Goal: Task Accomplishment & Management: Use online tool/utility

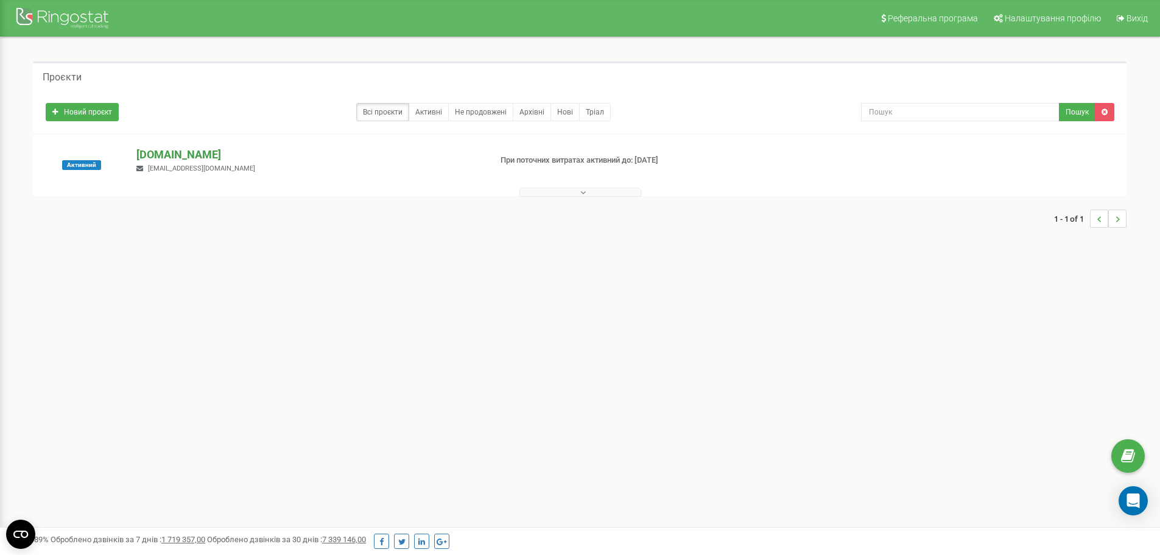
click at [167, 153] on p "[DOMAIN_NAME]" at bounding box center [308, 155] width 344 height 16
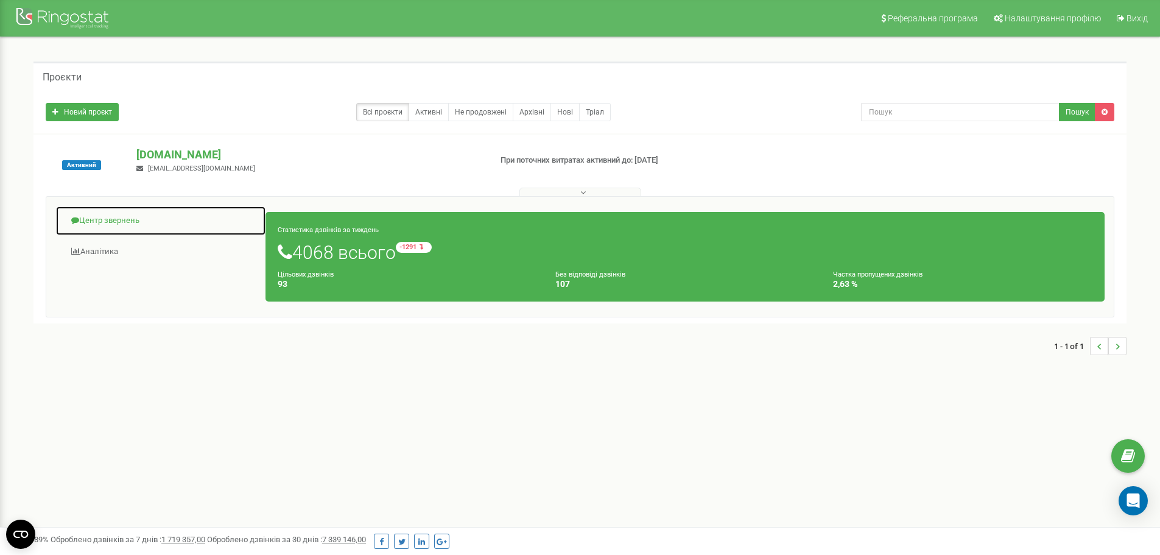
click at [114, 215] on link "Центр звернень" at bounding box center [160, 221] width 211 height 30
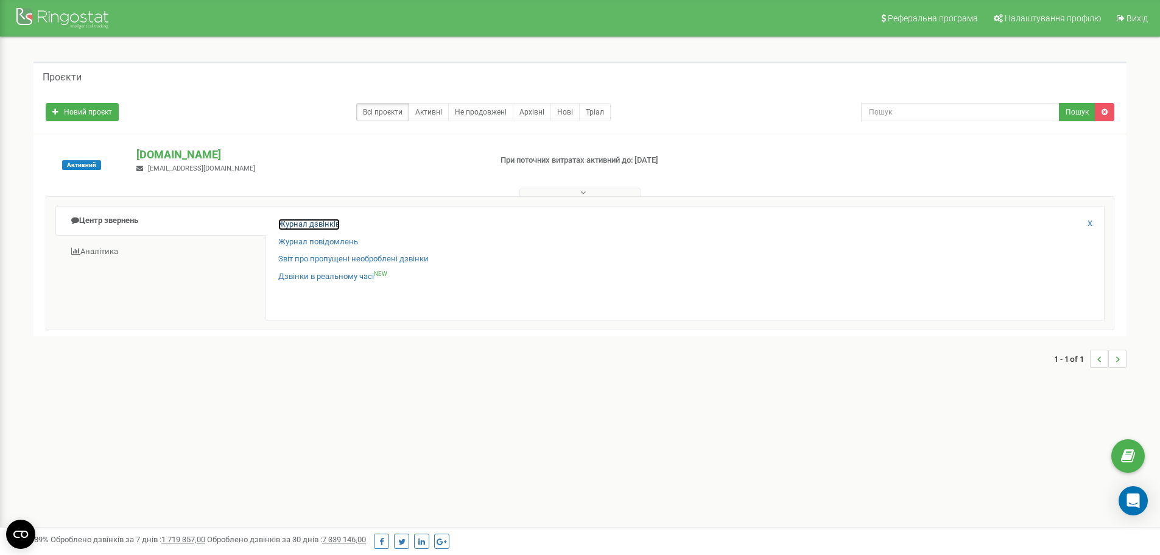
click at [312, 223] on link "Журнал дзвінків" at bounding box center [308, 225] width 61 height 12
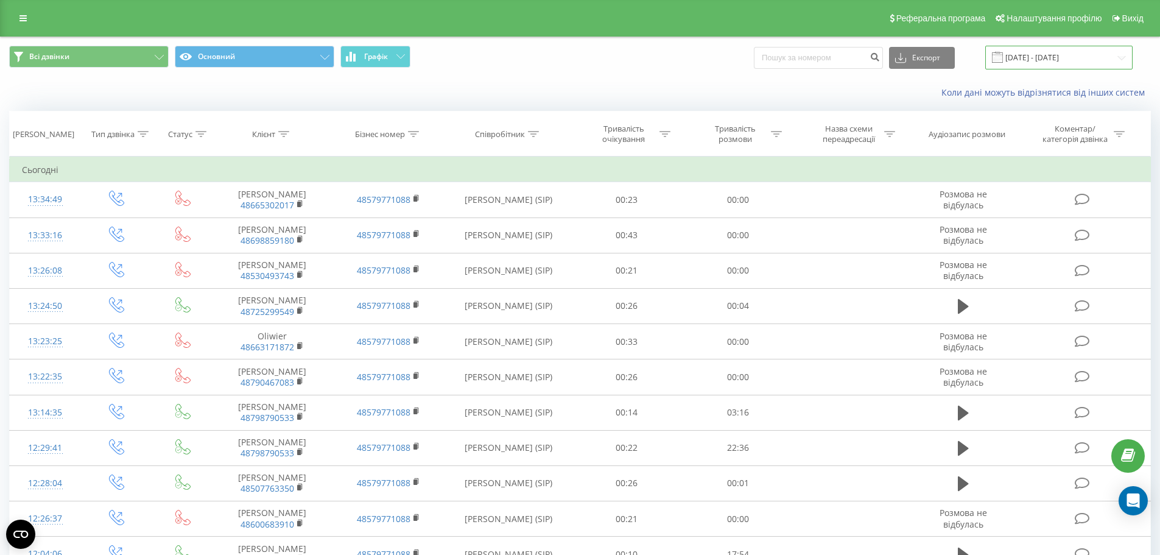
click at [1045, 60] on input "[DATE] - [DATE]" at bounding box center [1058, 58] width 147 height 24
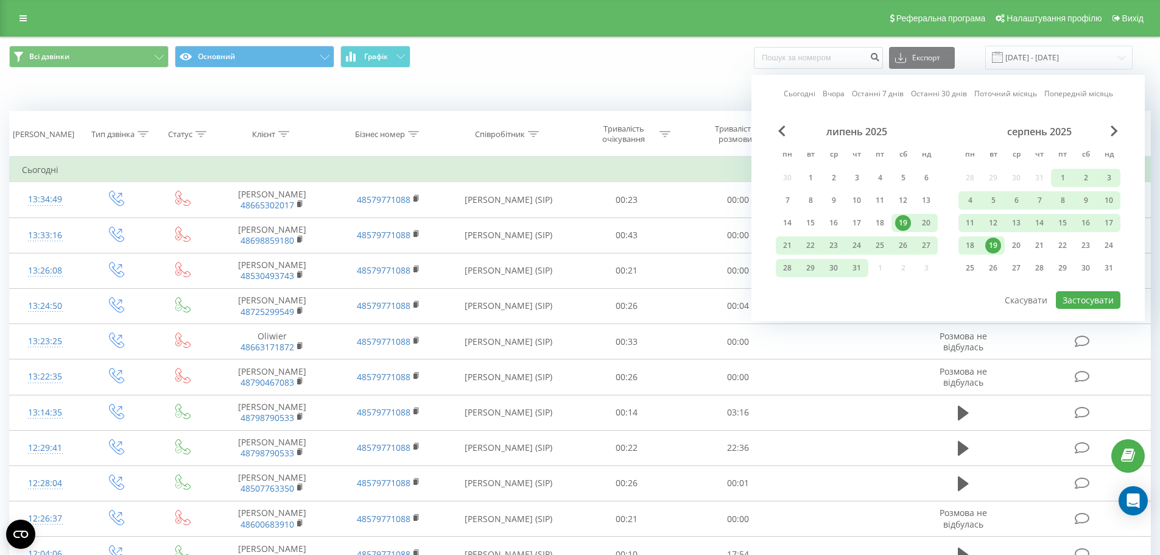
click at [998, 245] on div "19" at bounding box center [993, 245] width 16 height 16
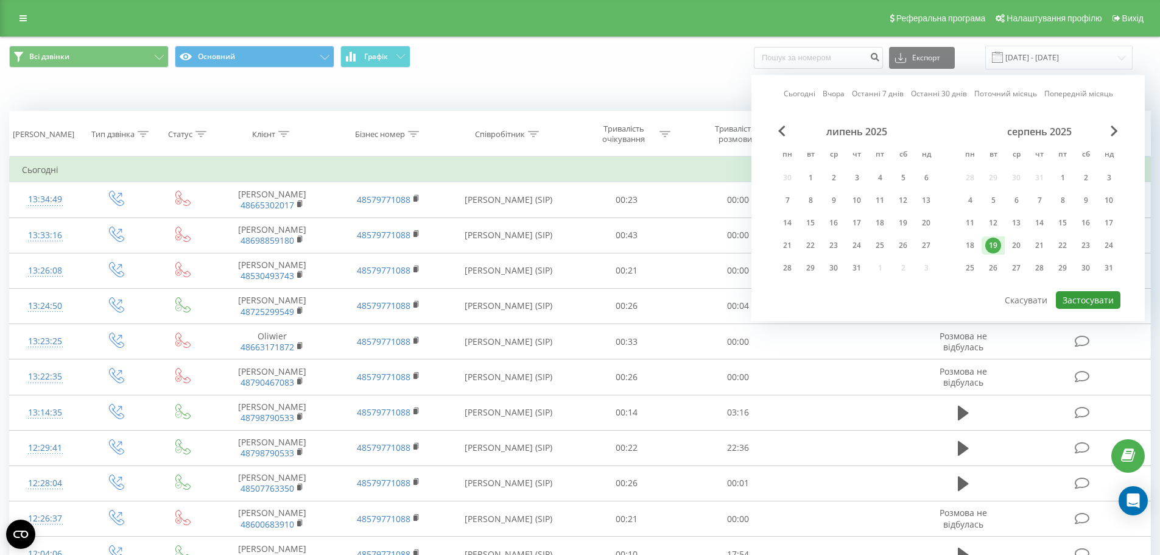
click at [1091, 299] on button "Застосувати" at bounding box center [1087, 300] width 65 height 18
type input "[DATE] - [DATE]"
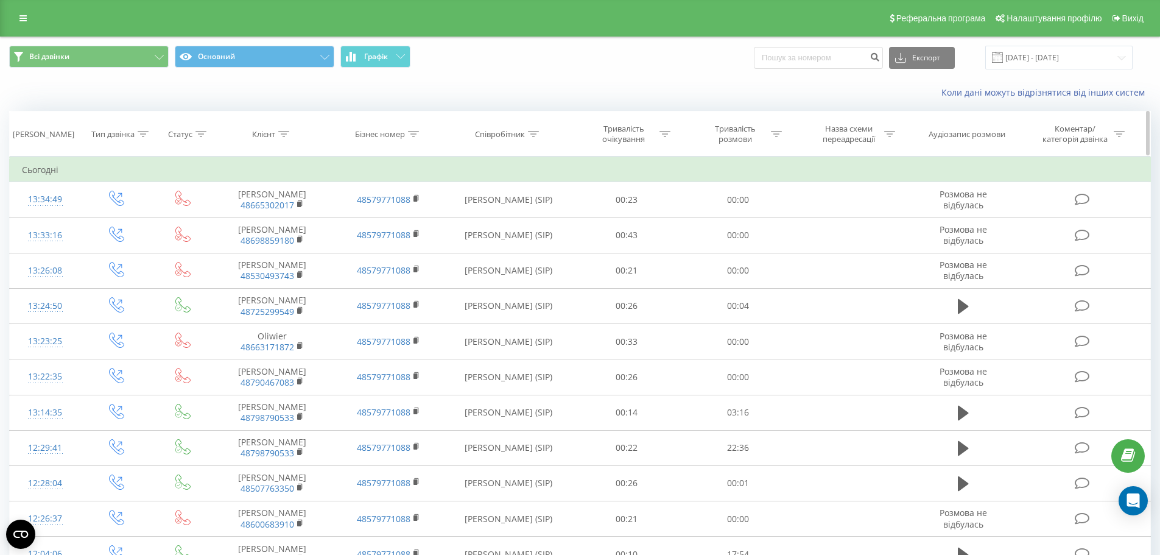
click at [775, 136] on icon at bounding box center [776, 134] width 11 height 6
click at [735, 189] on div at bounding box center [731, 193] width 86 height 12
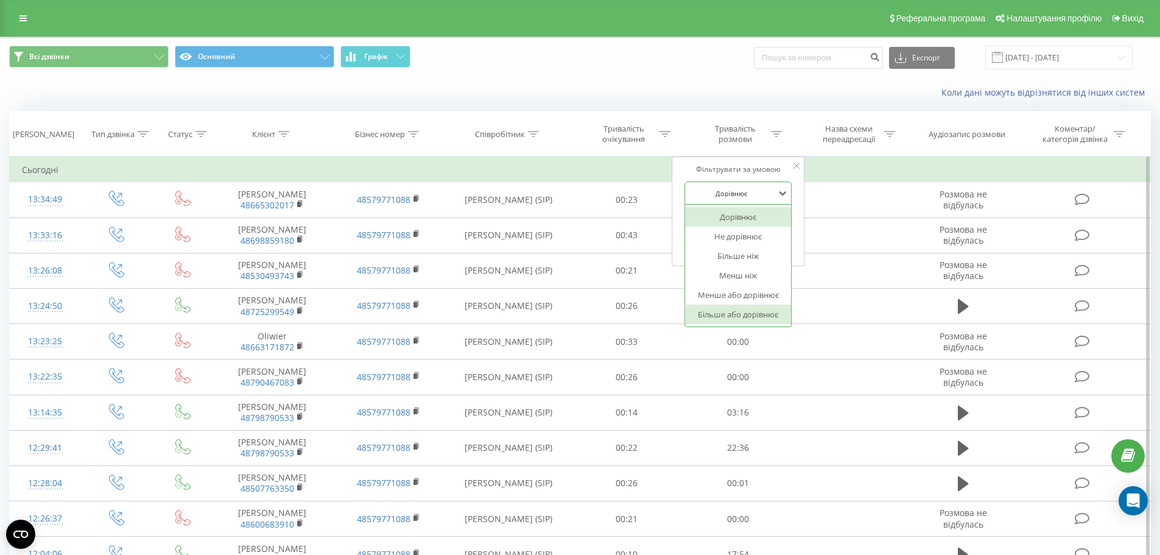
click at [728, 317] on div "Більше або дорівнює" at bounding box center [738, 313] width 106 height 19
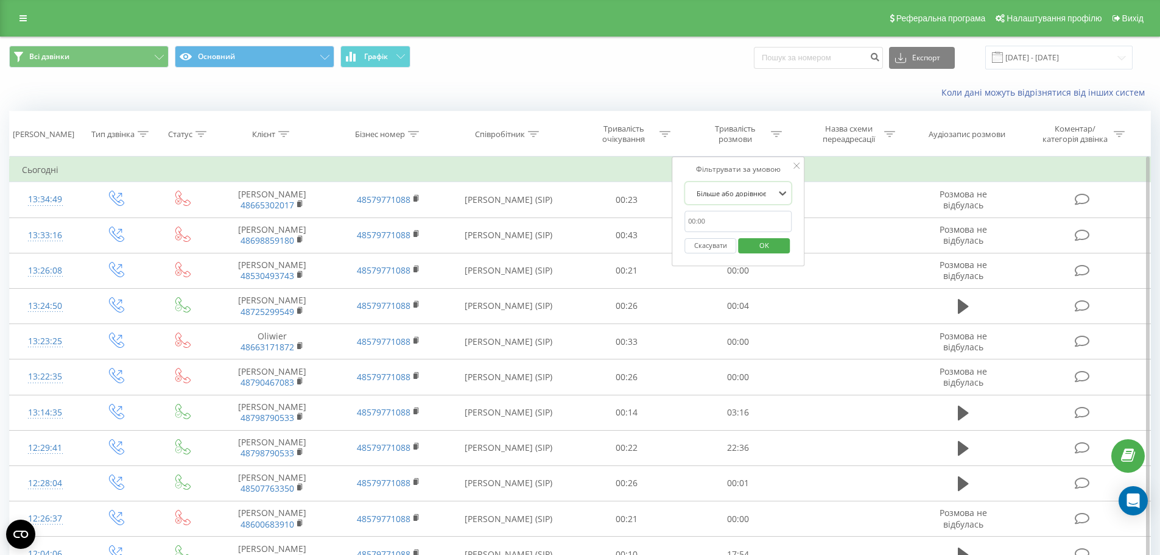
click at [727, 221] on input "text" at bounding box center [737, 221] width 107 height 21
type input "00:20"
click at [768, 244] on span "OK" at bounding box center [764, 245] width 34 height 19
